Goal: Task Accomplishment & Management: Manage account settings

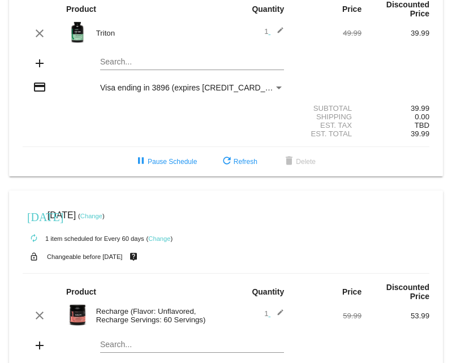
scroll to position [91, 0]
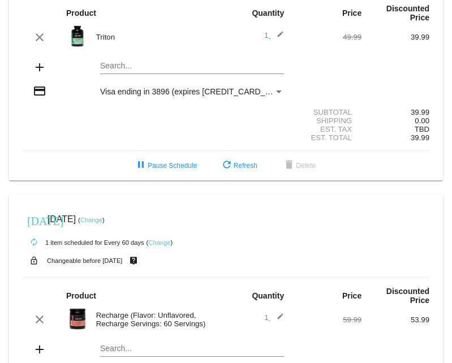
click at [72, 31] on img at bounding box center [77, 36] width 23 height 23
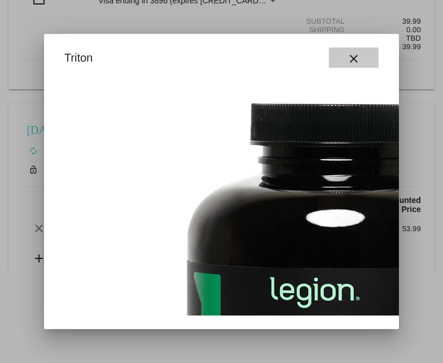
click at [351, 59] on mat-icon "close" at bounding box center [354, 59] width 14 height 14
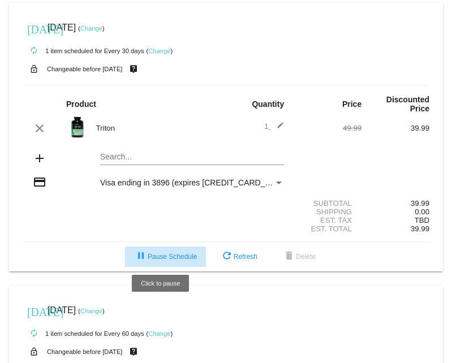
click at [172, 253] on span "pause Pause Schedule" at bounding box center [165, 257] width 63 height 8
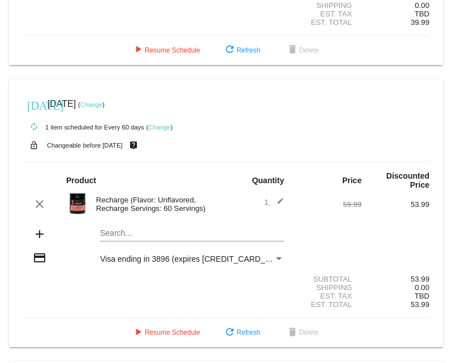
scroll to position [72, 0]
